Goal: Task Accomplishment & Management: Manage account settings

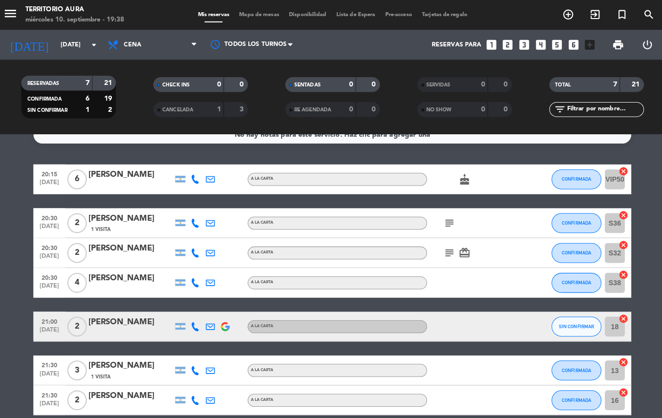
scroll to position [16, 0]
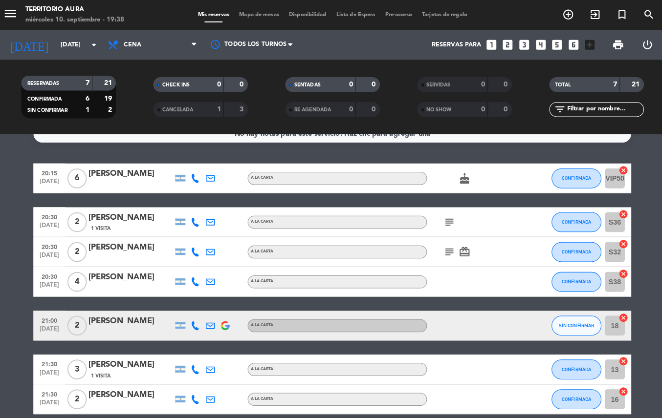
click at [446, 218] on icon "subject" at bounding box center [446, 219] width 12 height 12
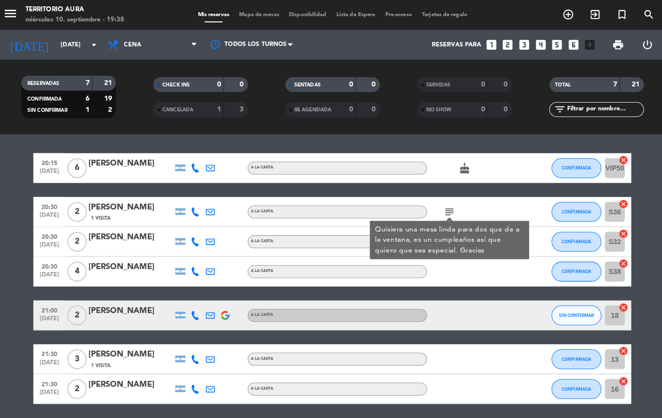
scroll to position [0, 0]
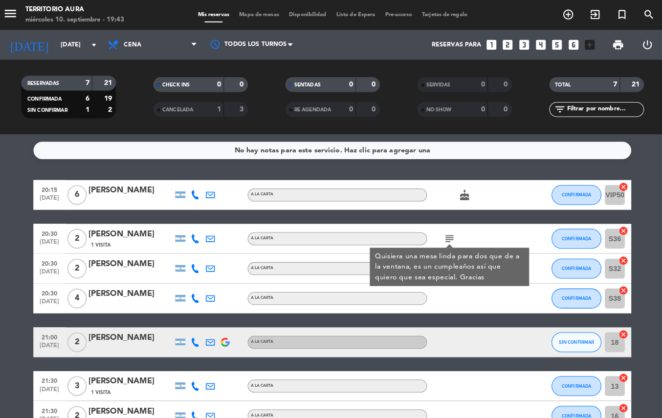
click at [485, 325] on div at bounding box center [468, 336] width 88 height 29
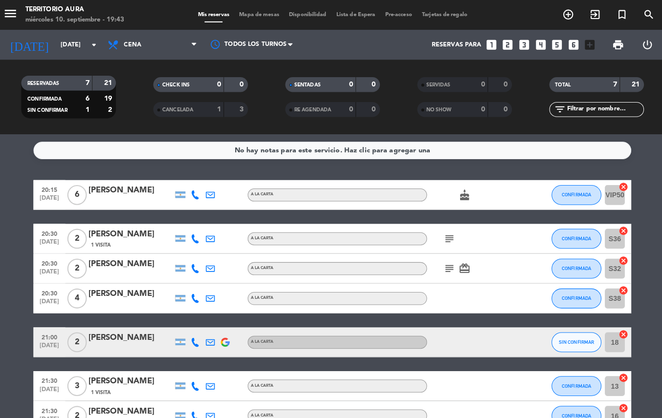
click at [458, 261] on icon "card_giftcard" at bounding box center [461, 264] width 12 height 12
click at [446, 261] on icon "subject" at bounding box center [446, 264] width 12 height 12
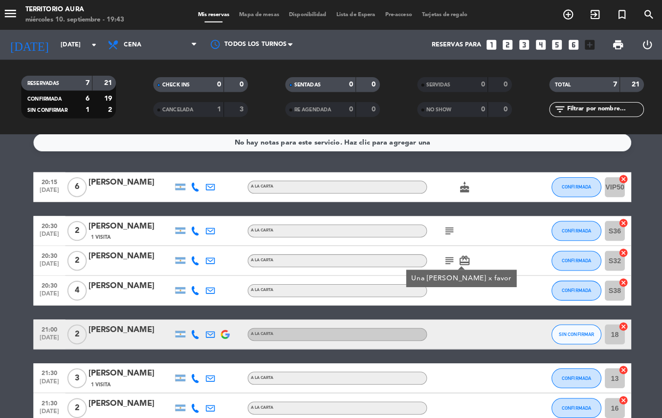
scroll to position [9, 0]
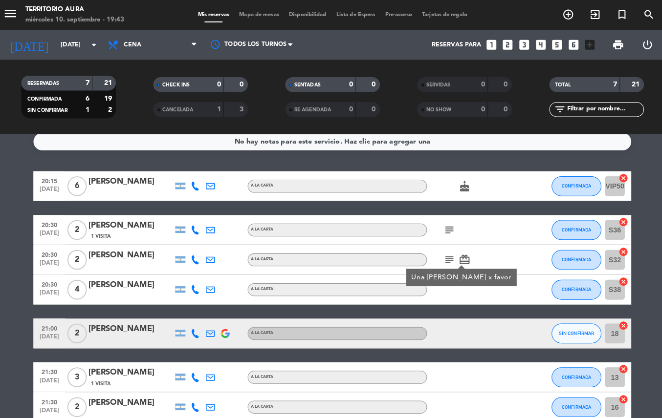
click at [452, 296] on div at bounding box center [468, 284] width 88 height 29
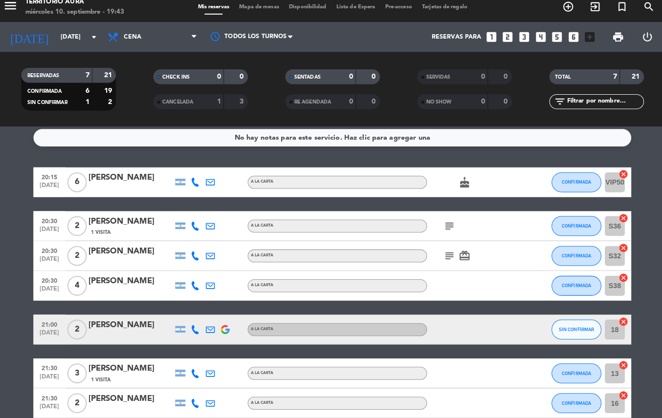
scroll to position [0, 0]
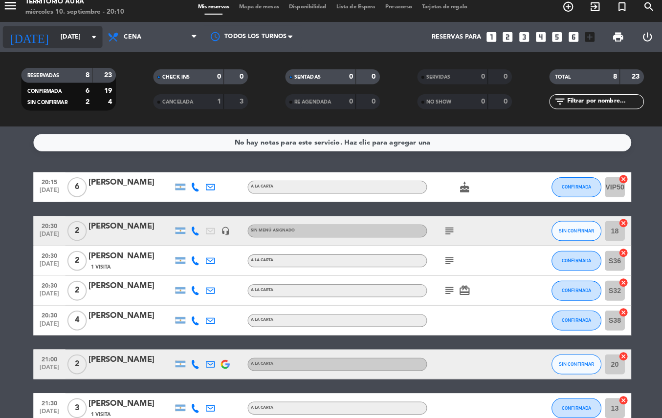
click at [67, 44] on input "[DATE]" at bounding box center [100, 44] width 83 height 17
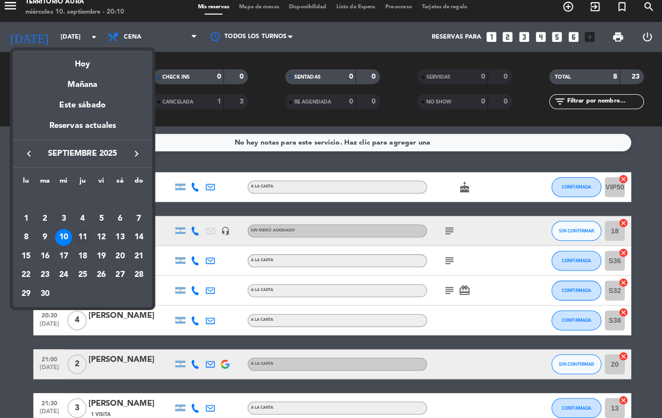
click at [85, 241] on div "11" at bounding box center [85, 241] width 17 height 17
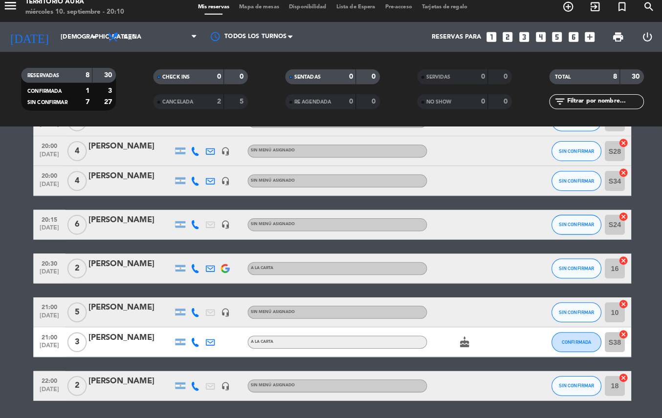
scroll to position [65, 0]
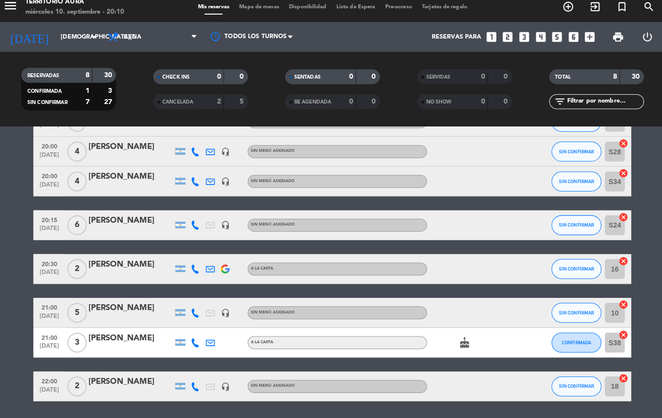
click at [458, 343] on icon "cake" at bounding box center [461, 344] width 12 height 12
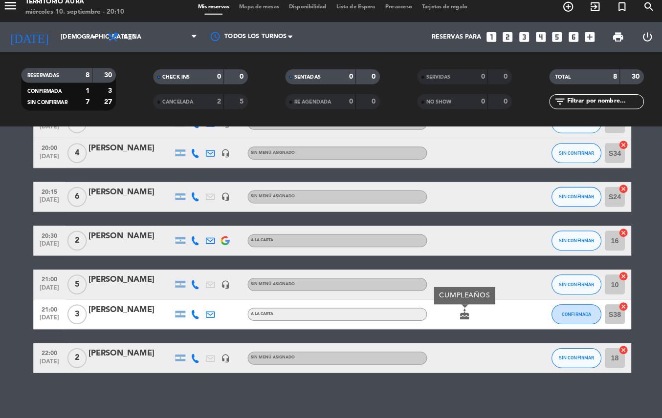
scroll to position [96, 0]
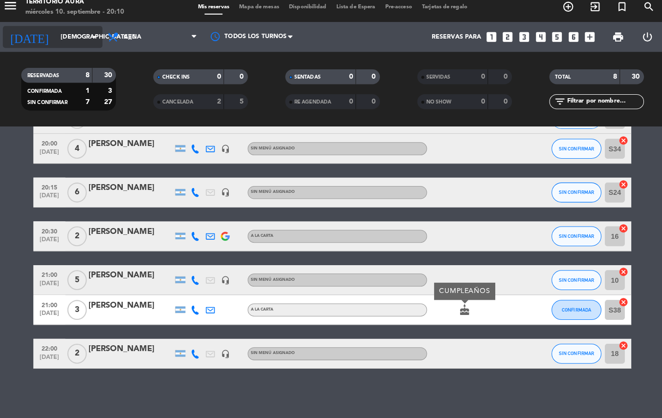
click at [71, 45] on input "jue. 11 sep." at bounding box center [100, 44] width 83 height 17
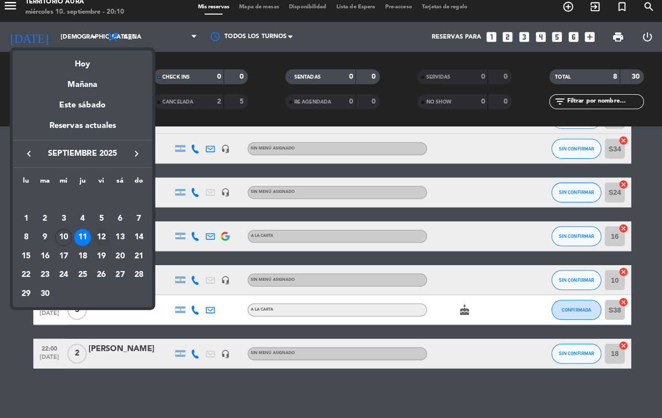
click at [106, 239] on div "12" at bounding box center [104, 241] width 17 height 17
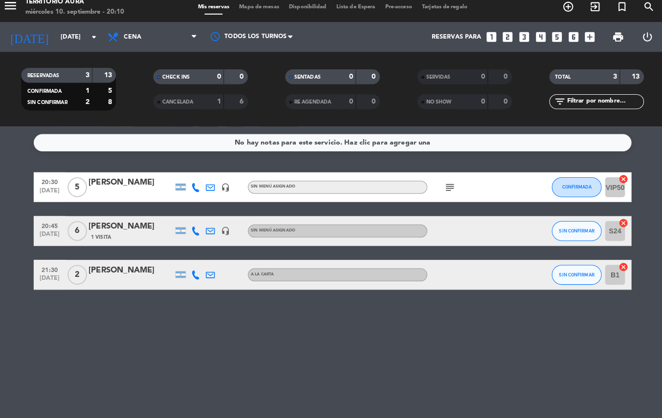
scroll to position [0, 0]
click at [79, 46] on input "vie. 12 sep." at bounding box center [100, 44] width 83 height 17
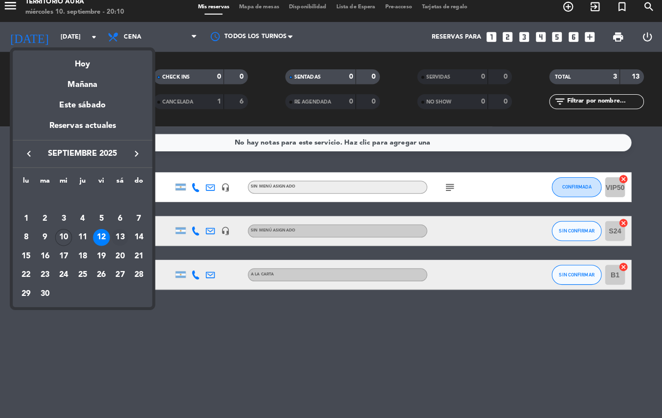
click at [121, 243] on div "13" at bounding box center [122, 241] width 17 height 17
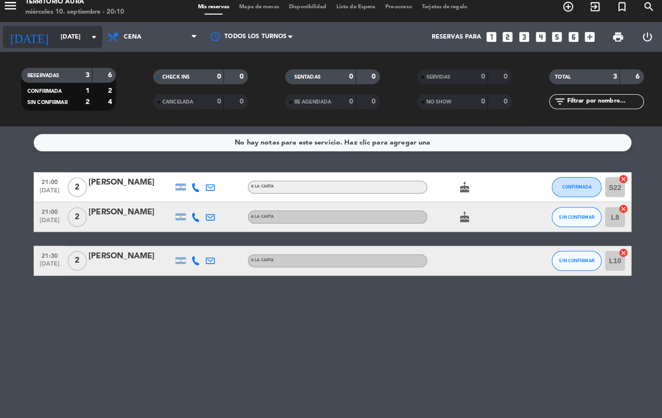
click at [76, 42] on input "sáb. 13 sep." at bounding box center [100, 44] width 83 height 17
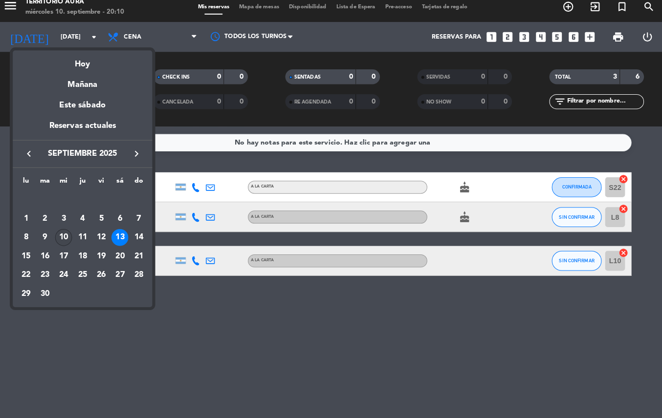
click at [63, 242] on div "10" at bounding box center [67, 241] width 17 height 17
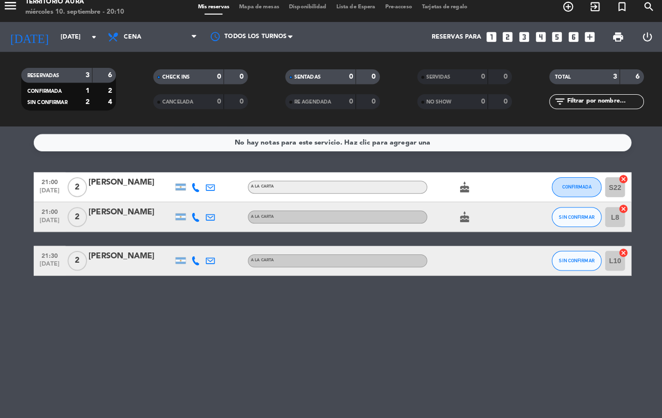
type input "[DATE]"
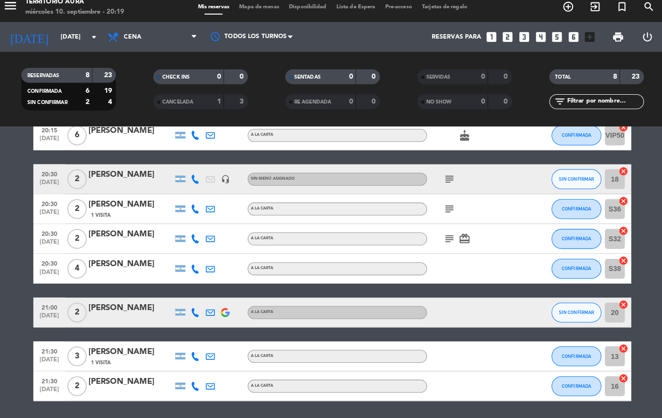
scroll to position [48, 0]
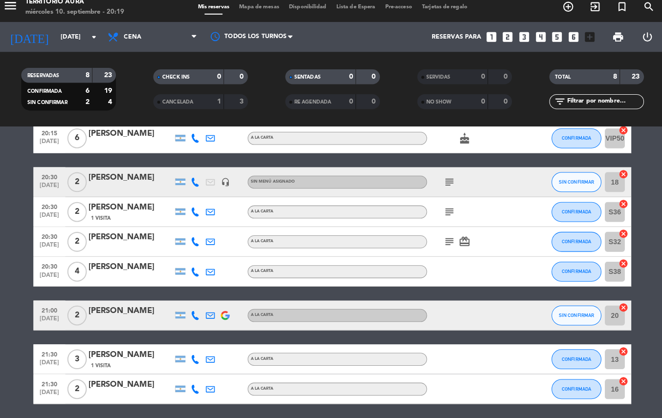
click at [456, 248] on icon "card_giftcard" at bounding box center [461, 246] width 12 height 12
click at [444, 249] on icon "subject" at bounding box center [446, 246] width 12 height 12
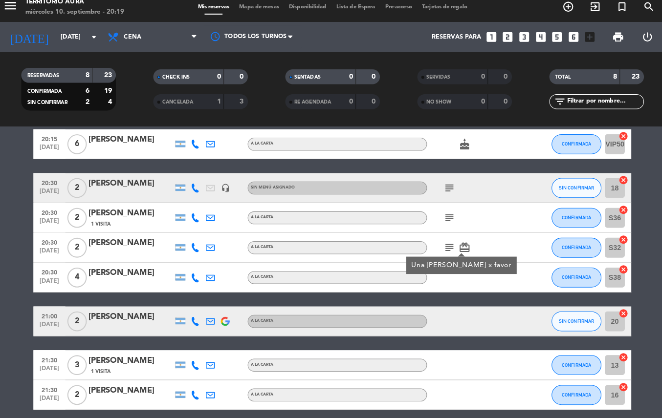
scroll to position [40, 0]
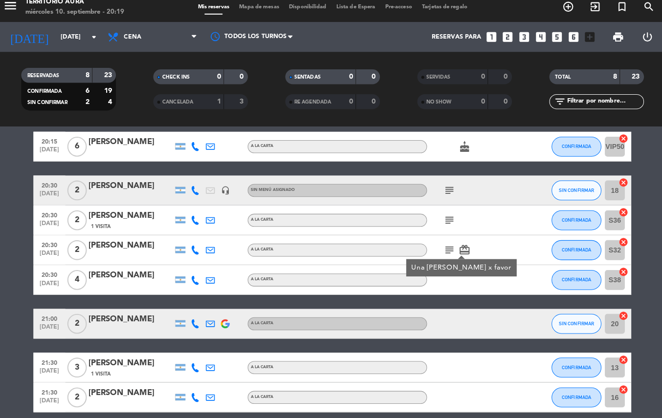
click at [446, 225] on icon "subject" at bounding box center [446, 224] width 12 height 12
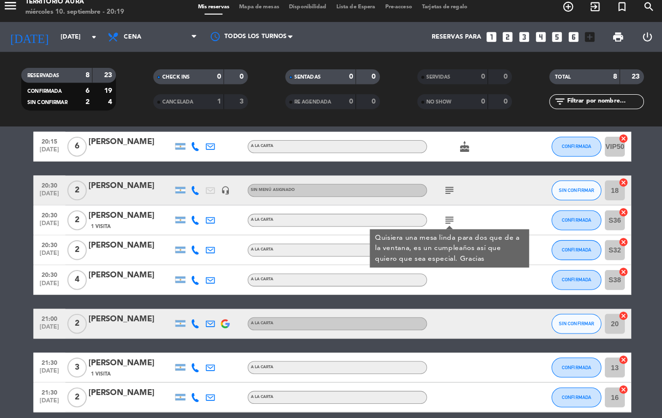
click at [445, 195] on icon "subject" at bounding box center [446, 195] width 12 height 12
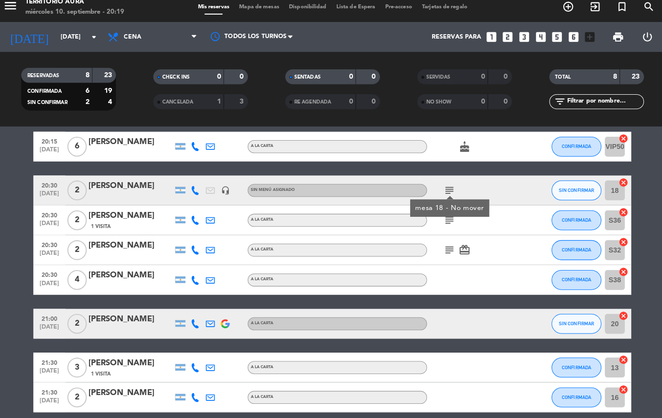
click at [450, 229] on icon "subject" at bounding box center [446, 224] width 12 height 12
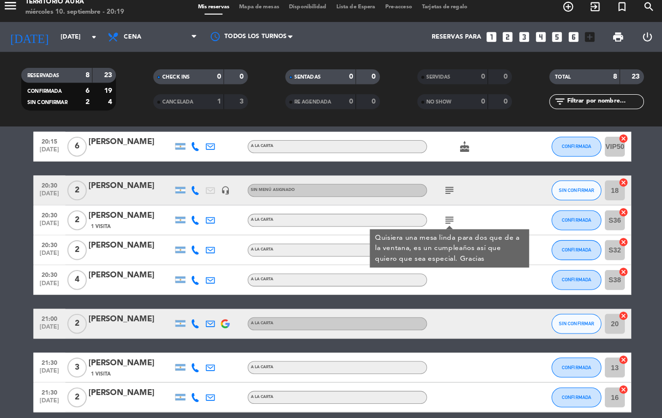
click at [479, 360] on div at bounding box center [468, 368] width 88 height 29
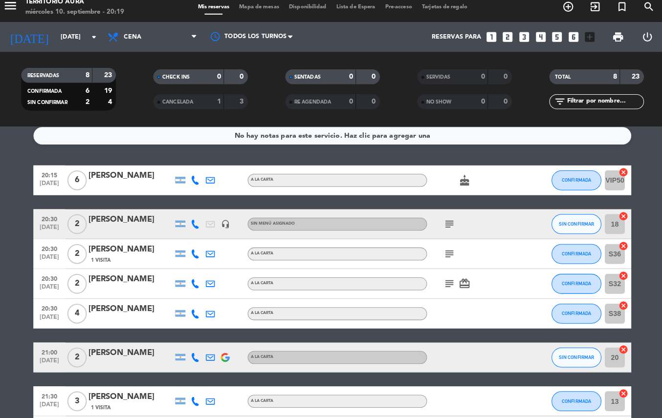
scroll to position [0, 0]
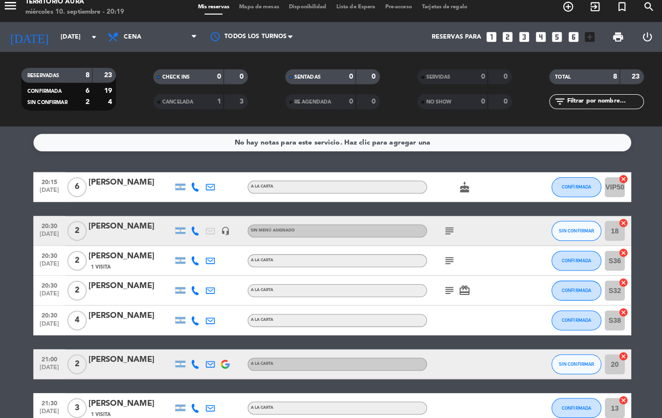
click at [463, 192] on icon "cake" at bounding box center [461, 192] width 12 height 12
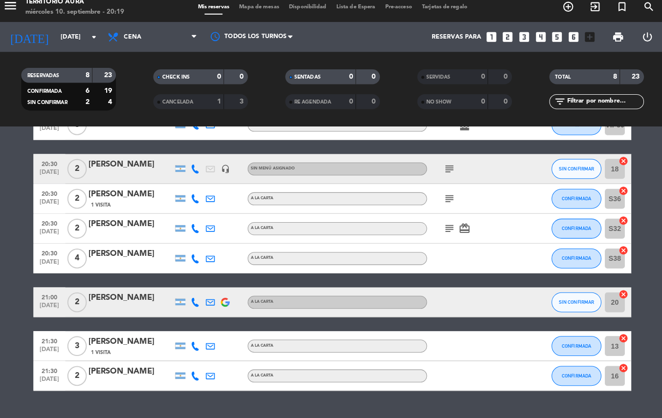
scroll to position [83, 0]
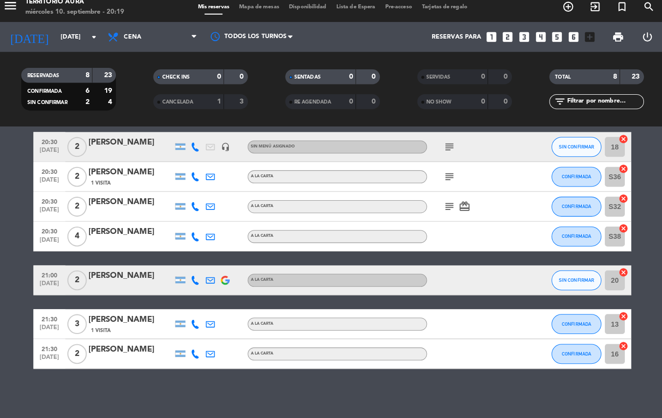
click at [460, 210] on icon "card_giftcard" at bounding box center [461, 211] width 12 height 12
click at [449, 214] on icon "subject" at bounding box center [446, 211] width 12 height 12
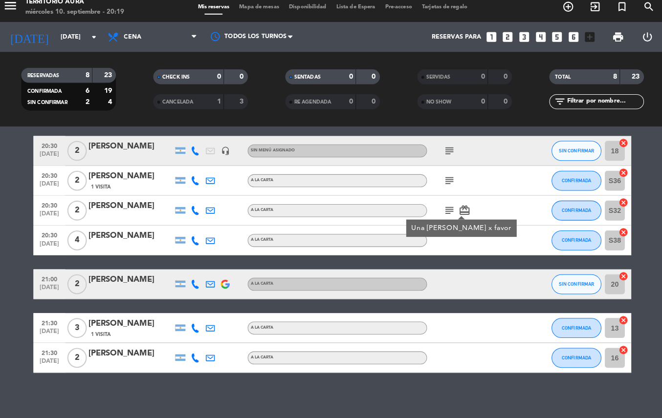
click at [446, 185] on icon "subject" at bounding box center [446, 185] width 12 height 12
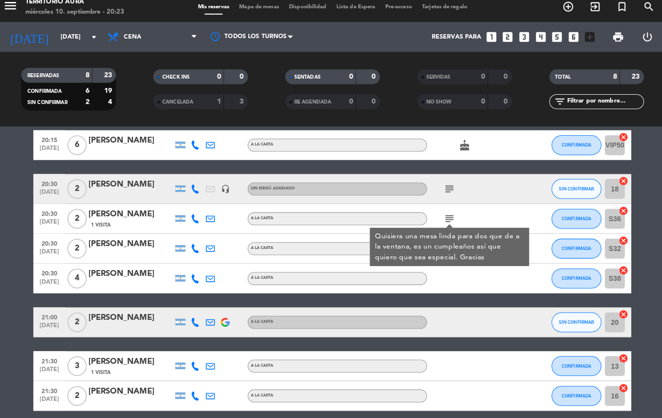
scroll to position [0, 0]
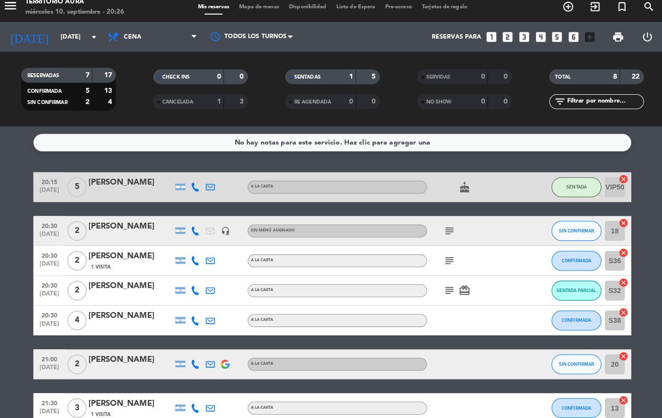
click at [612, 293] on input "S32" at bounding box center [608, 294] width 20 height 20
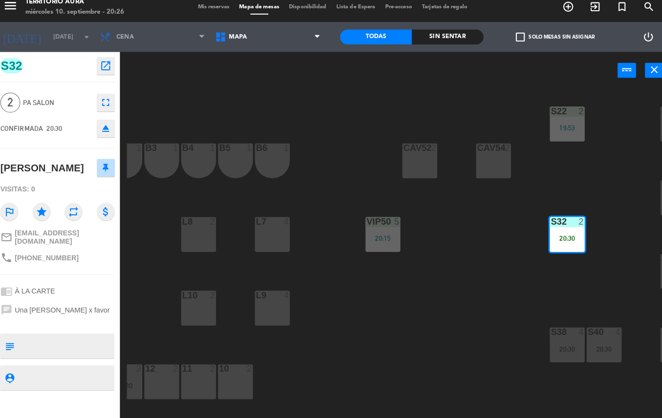
scroll to position [0, 197]
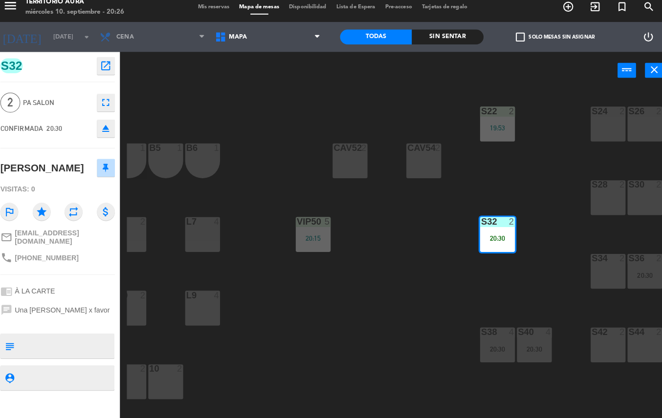
click at [593, 277] on div "S34 2" at bounding box center [601, 274] width 34 height 34
click at [597, 279] on div "S34 2" at bounding box center [601, 274] width 34 height 34
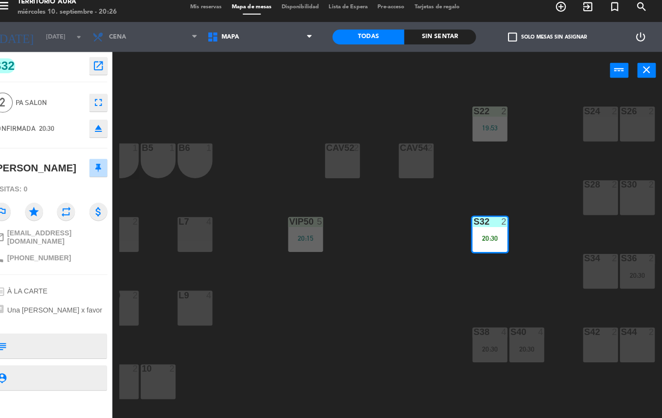
click at [597, 277] on div "S34 2" at bounding box center [601, 274] width 34 height 34
click at [409, 333] on div "S22 2 19:53 S24 2 S26 2 B3 1 B4 1 B5 1 B6 1 B1 1 B2 1 CAV52 2 CAV54 2 S28 2 S30…" at bounding box center [395, 256] width 533 height 323
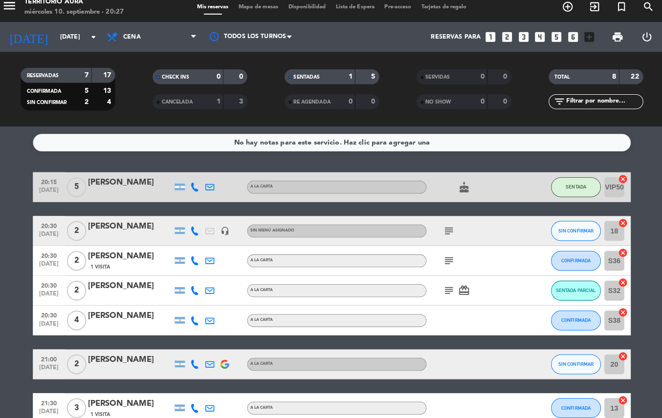
click at [452, 263] on icon "subject" at bounding box center [446, 264] width 12 height 12
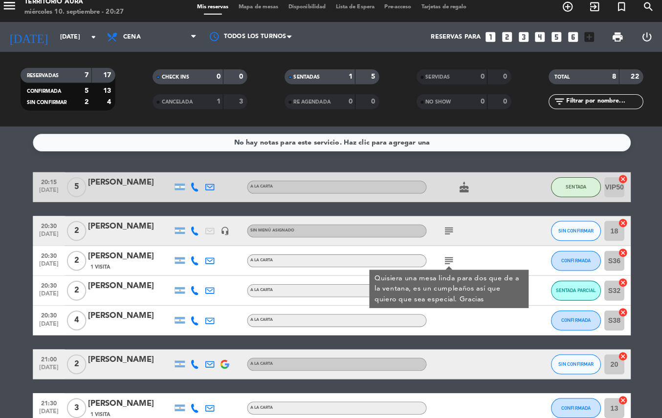
click at [462, 335] on div at bounding box center [468, 322] width 88 height 29
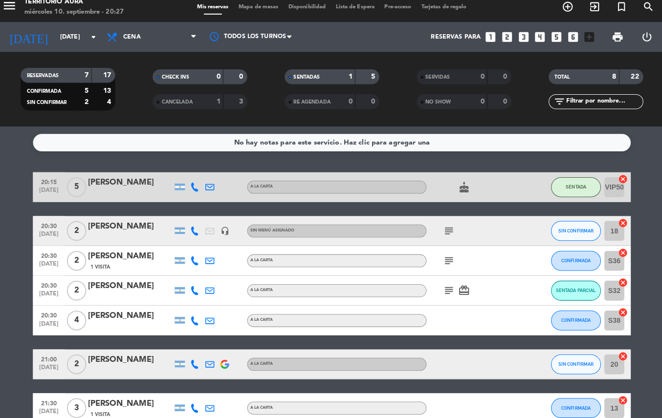
click at [447, 292] on icon "subject" at bounding box center [446, 293] width 12 height 12
click at [458, 297] on icon "card_giftcard" at bounding box center [461, 293] width 12 height 12
click at [444, 292] on icon "subject" at bounding box center [446, 293] width 12 height 12
click at [504, 337] on div "20:30 sep. 10 4 soledad gutierrez A LA CARTA CONFIRMADA S38 cancel" at bounding box center [331, 322] width 587 height 29
click at [442, 235] on icon "subject" at bounding box center [446, 235] width 12 height 12
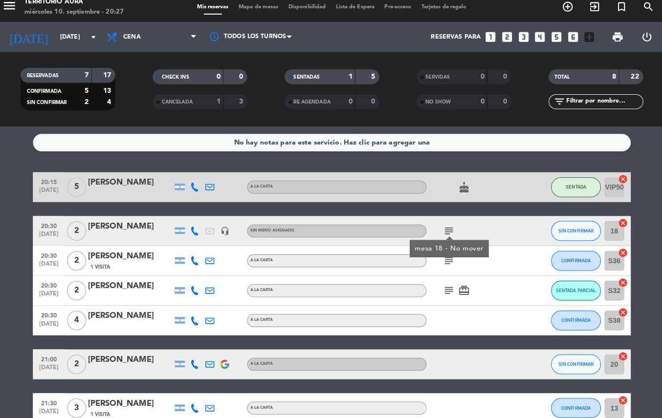
click at [477, 368] on div at bounding box center [468, 365] width 88 height 29
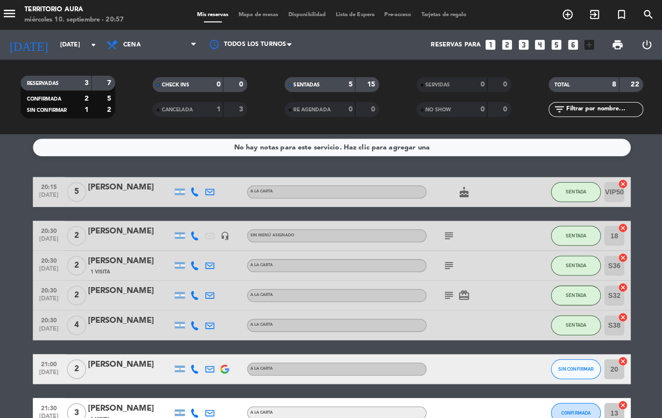
scroll to position [5, 0]
